Goal: Information Seeking & Learning: Find specific page/section

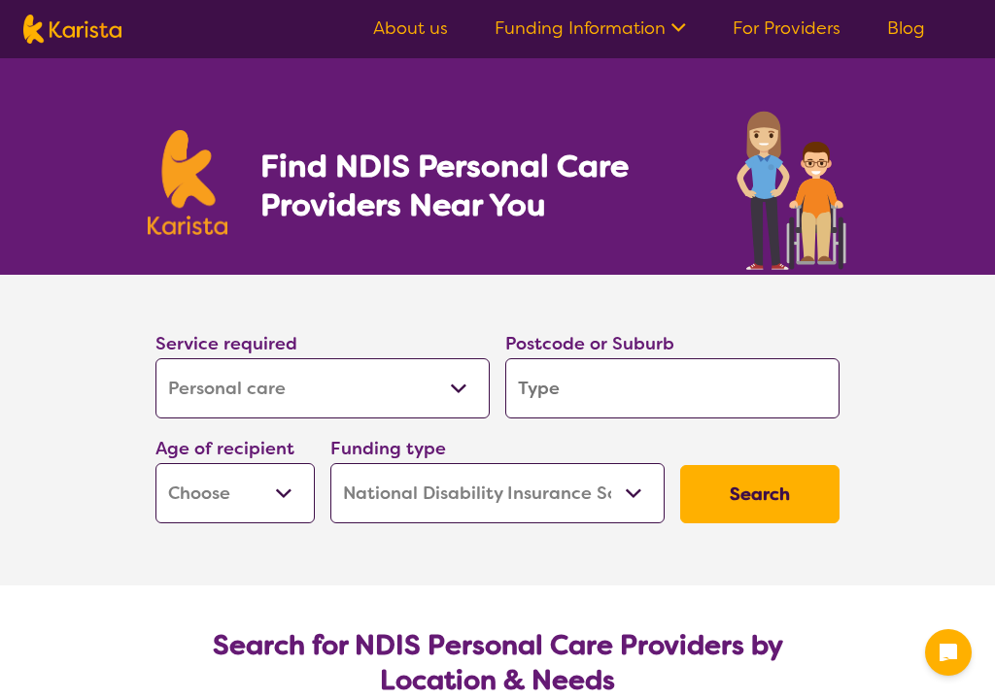
select select "Personal care"
select select "NDIS"
select select "Personal care"
select select "NDIS"
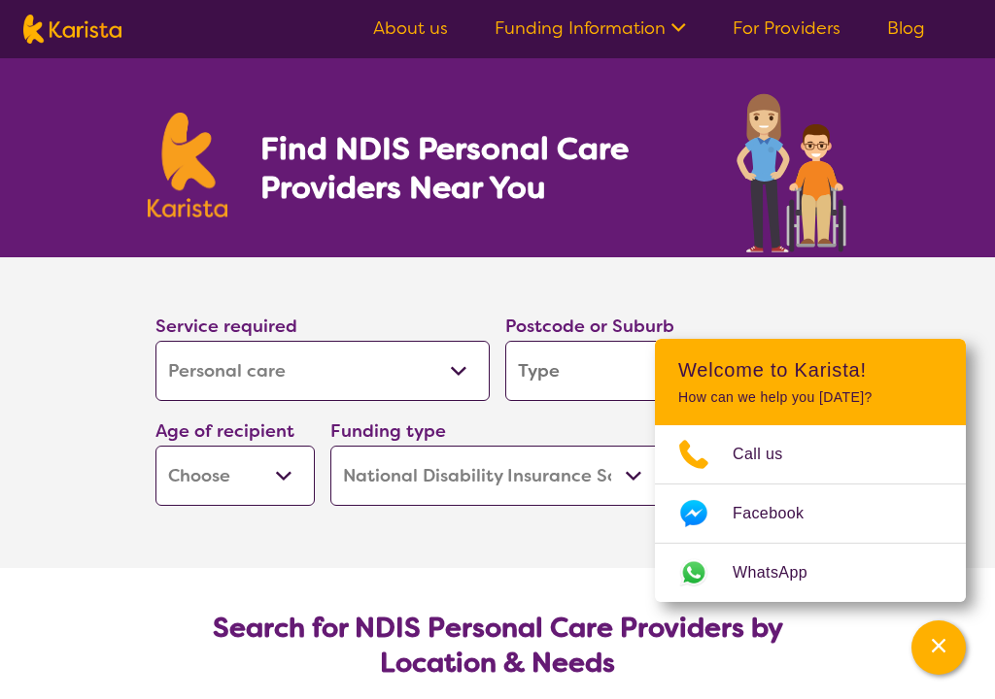
scroll to position [183, 0]
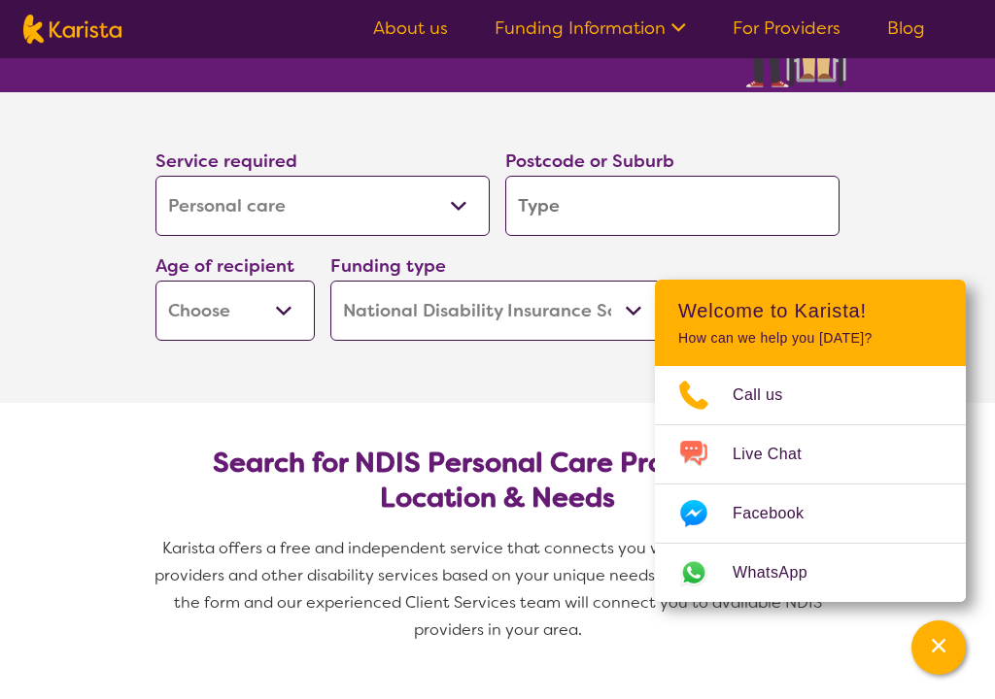
click at [595, 207] on input "search" at bounding box center [672, 206] width 334 height 60
type input "3"
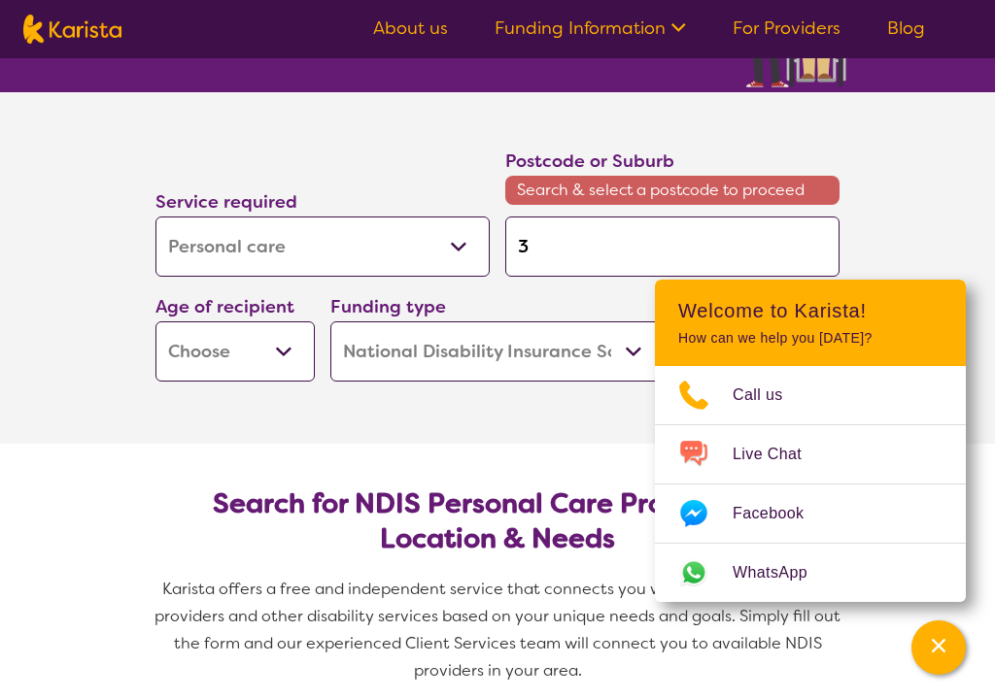
type input "33"
type input "335"
type input "3350"
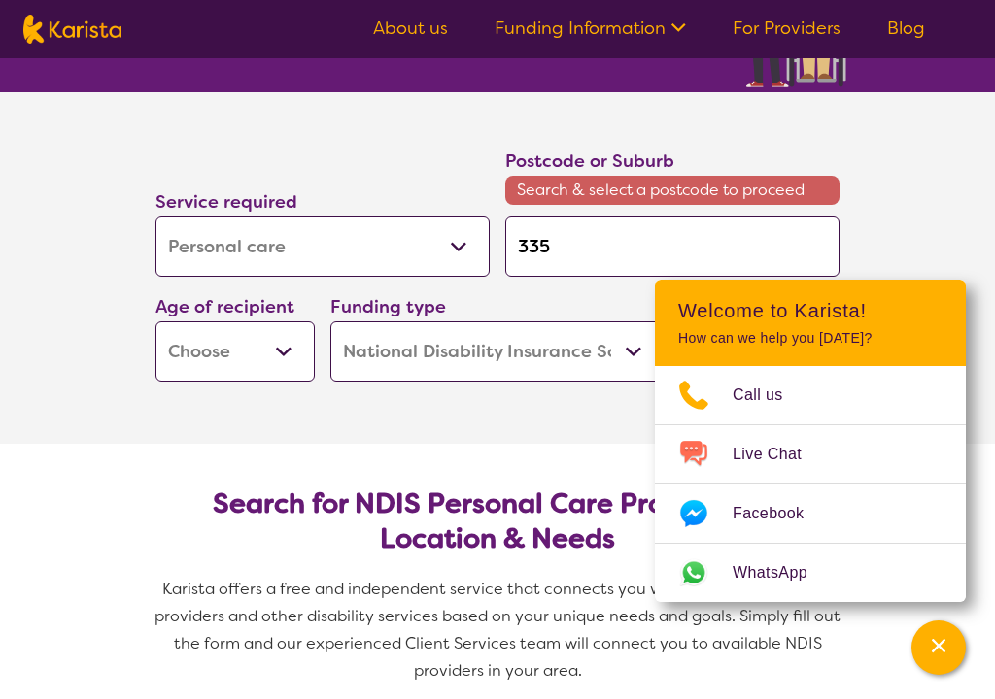
type input "3350"
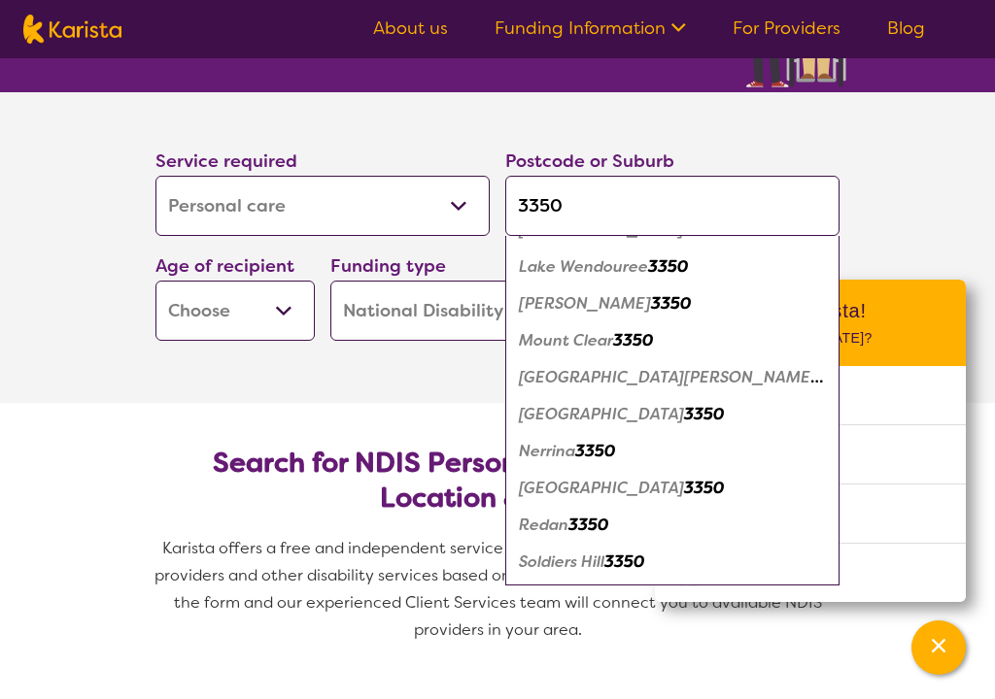
scroll to position [356, 0]
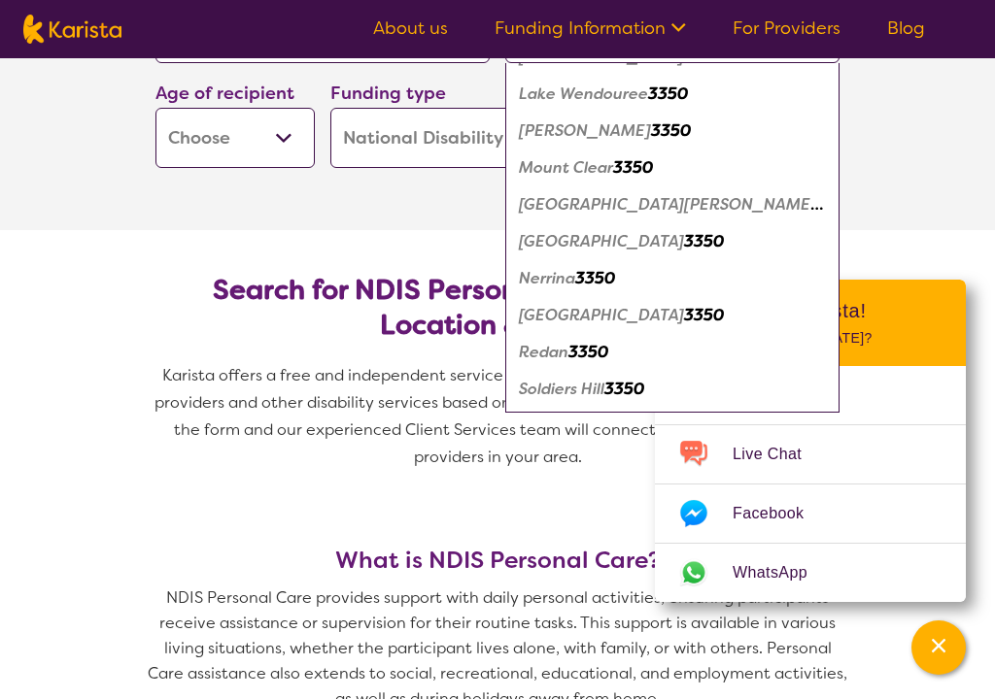
type input "3350"
click at [595, 204] on em "[GEOGRAPHIC_DATA][PERSON_NAME]" at bounding box center [671, 204] width 304 height 20
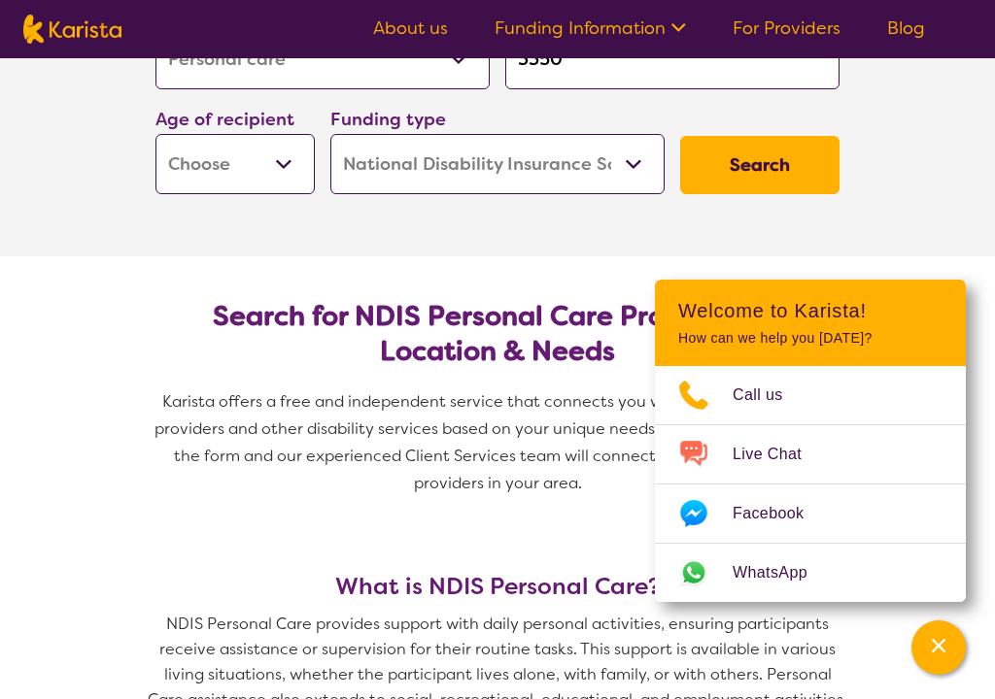
scroll to position [193, 0]
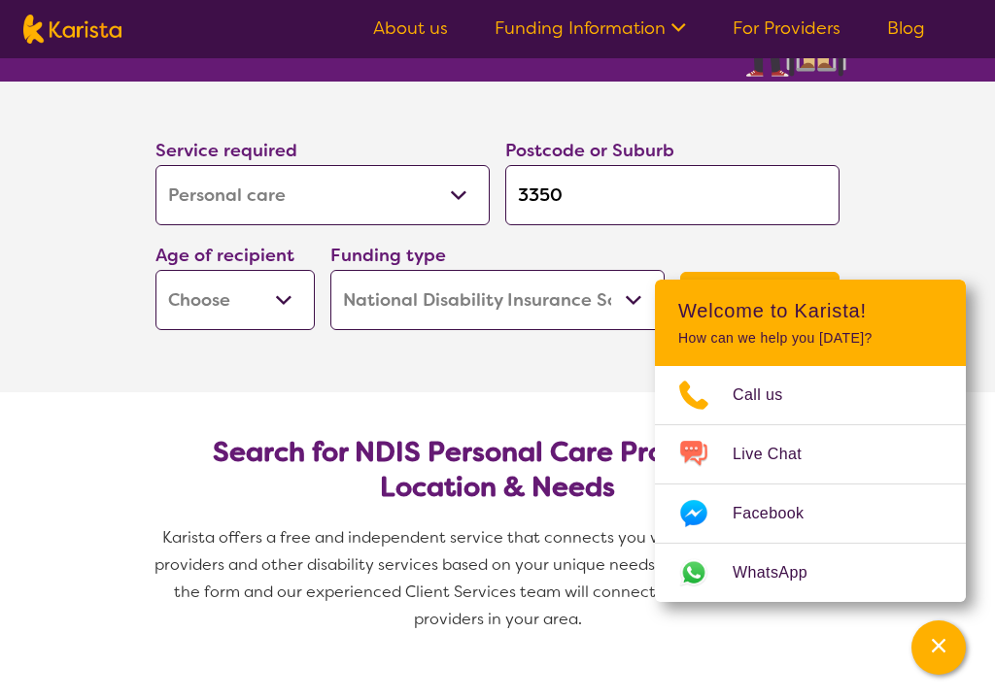
select select "AD"
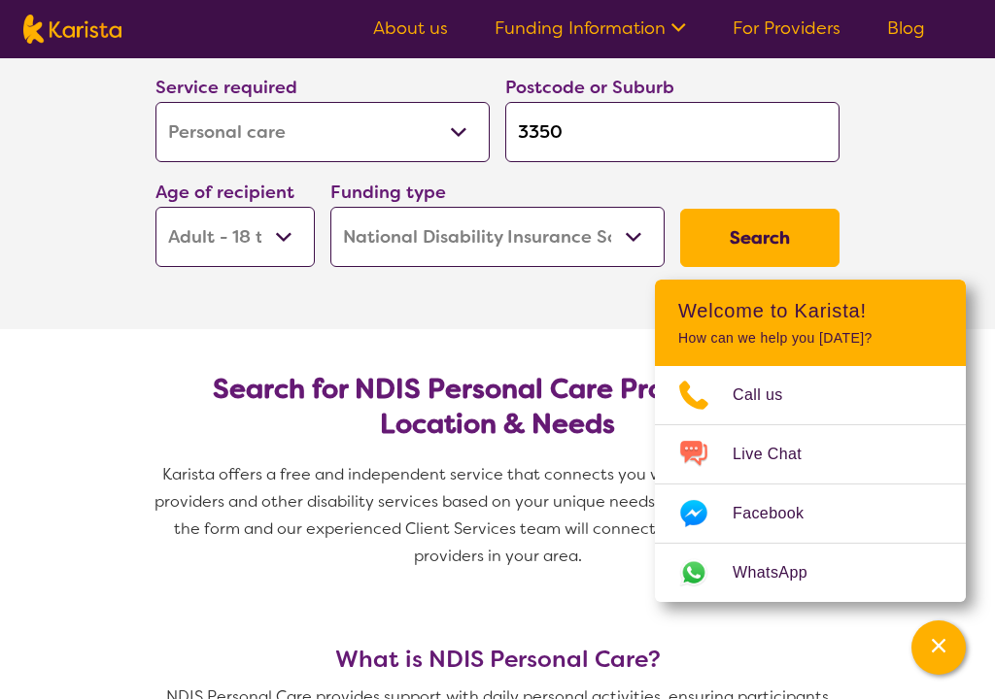
scroll to position [260, 0]
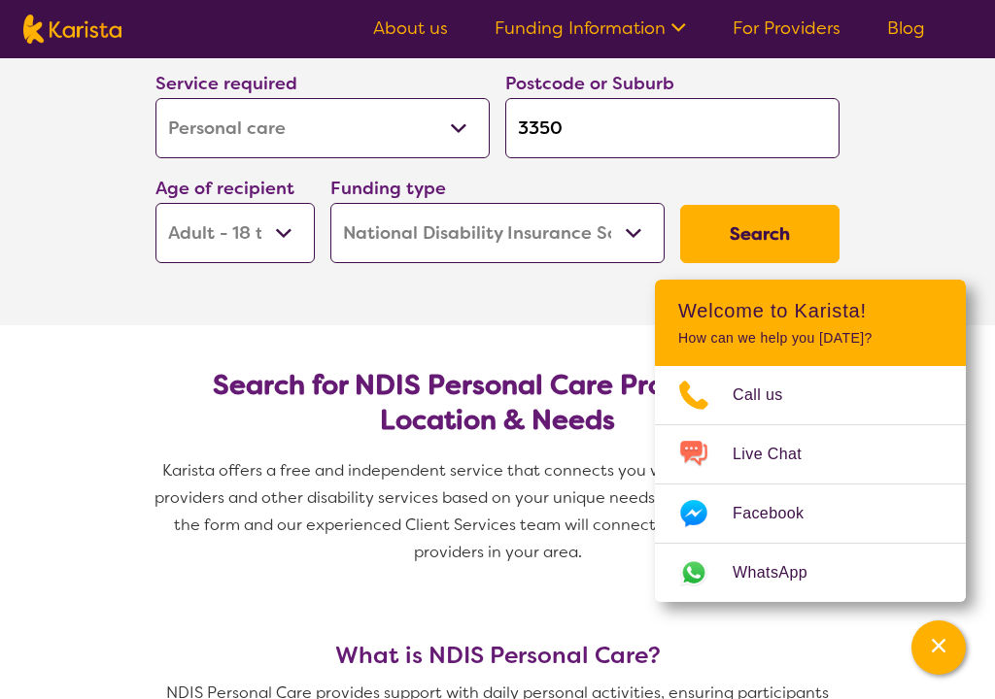
click at [744, 219] on button "Search" at bounding box center [759, 234] width 159 height 58
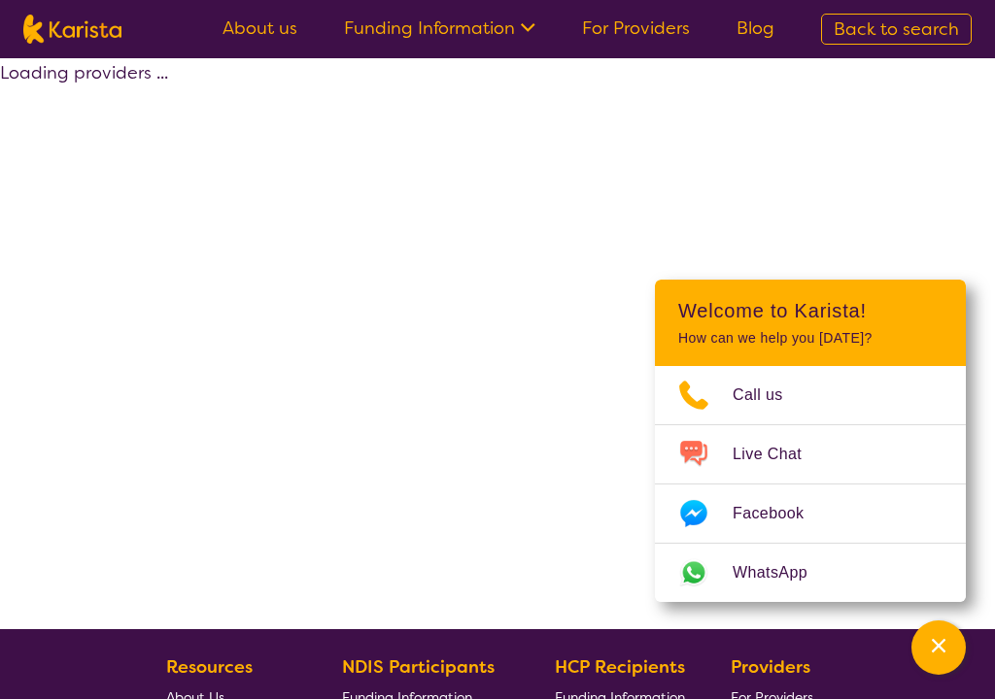
select select "Personal care"
select select "AD"
select select "NDIS"
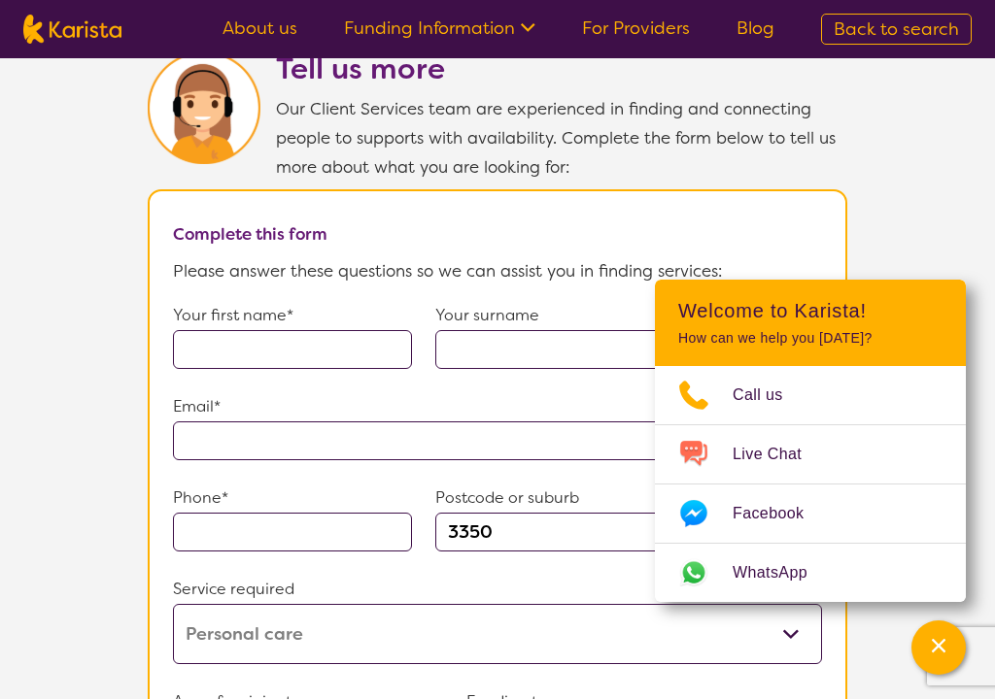
scroll to position [1864, 0]
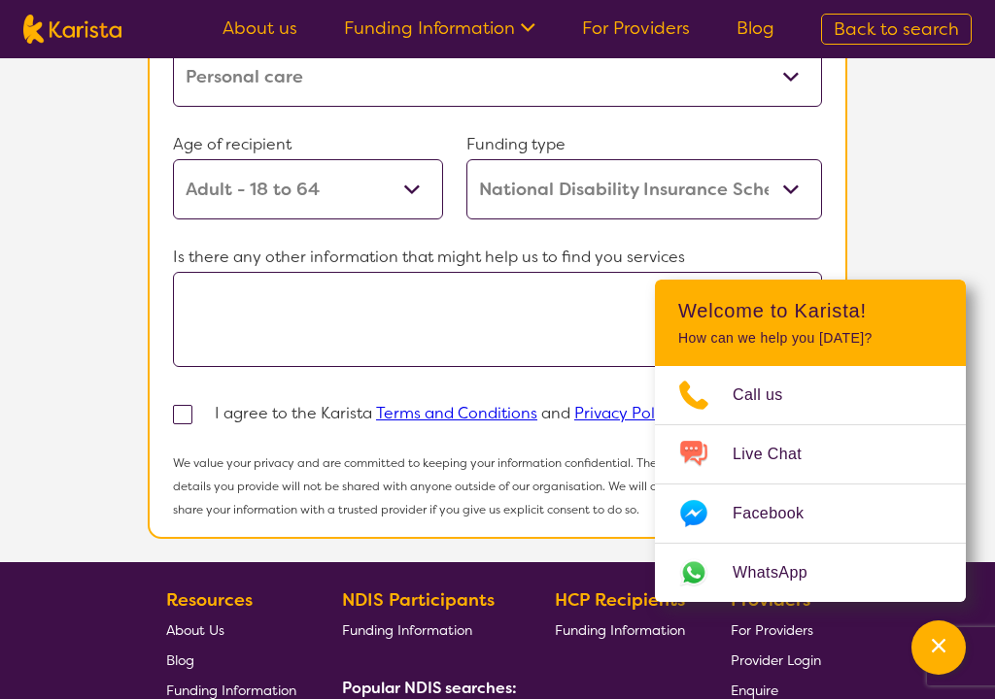
click at [937, 180] on section "Tell us more Our Client Services team are experienced in finding and connecting…" at bounding box center [497, 4] width 995 height 1115
select select "Personal care"
select select "AD"
select select "NDIS"
select select "Personal care"
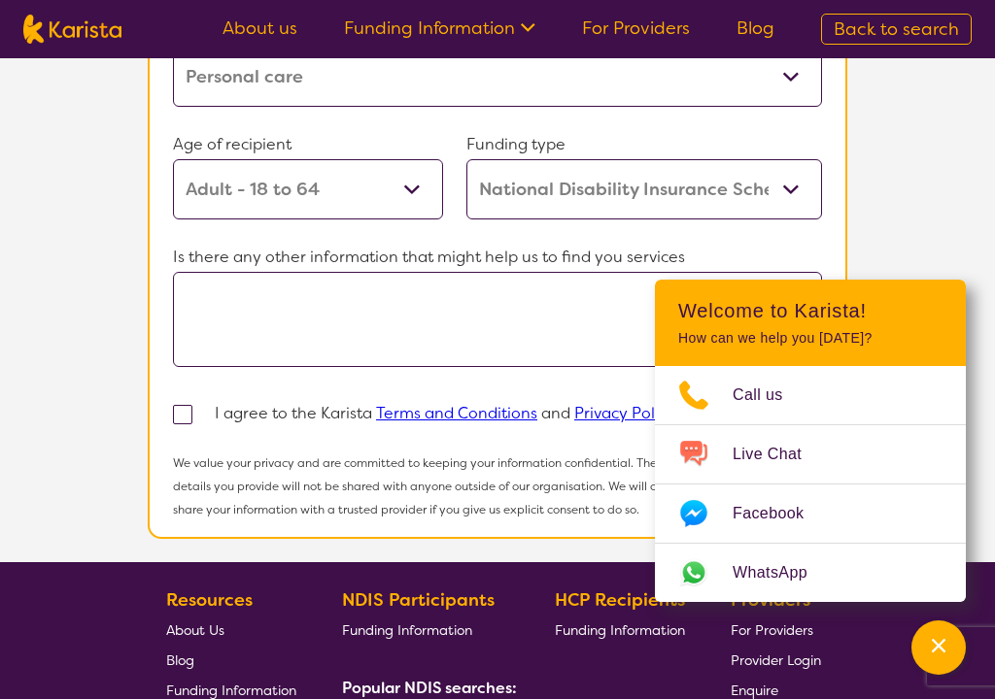
select select "AD"
select select "NDIS"
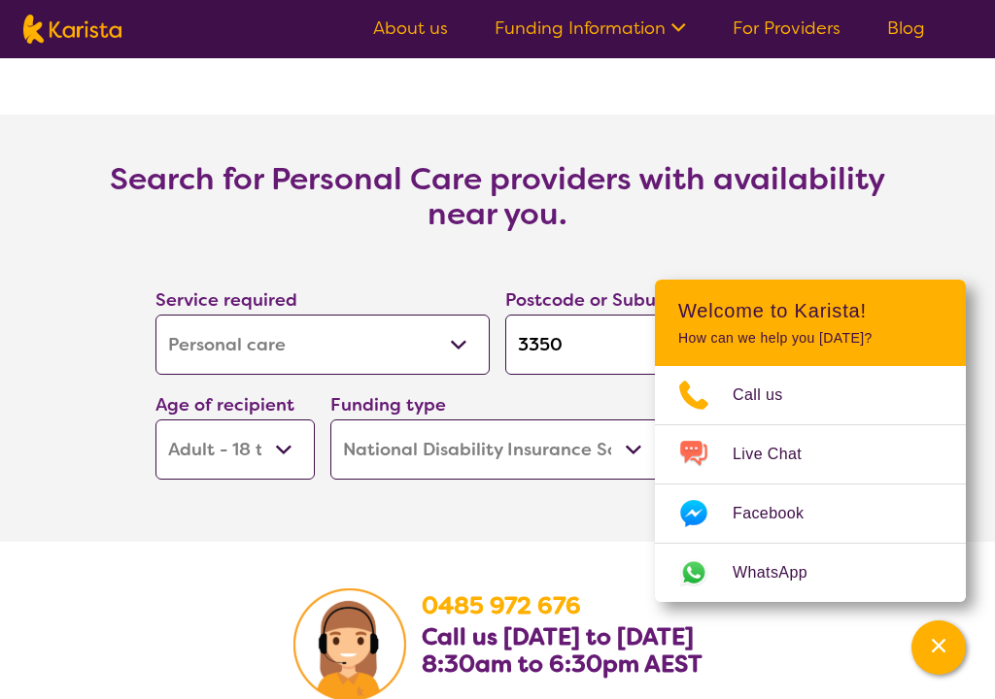
scroll to position [3014, 0]
